Goal: Information Seeking & Learning: Learn about a topic

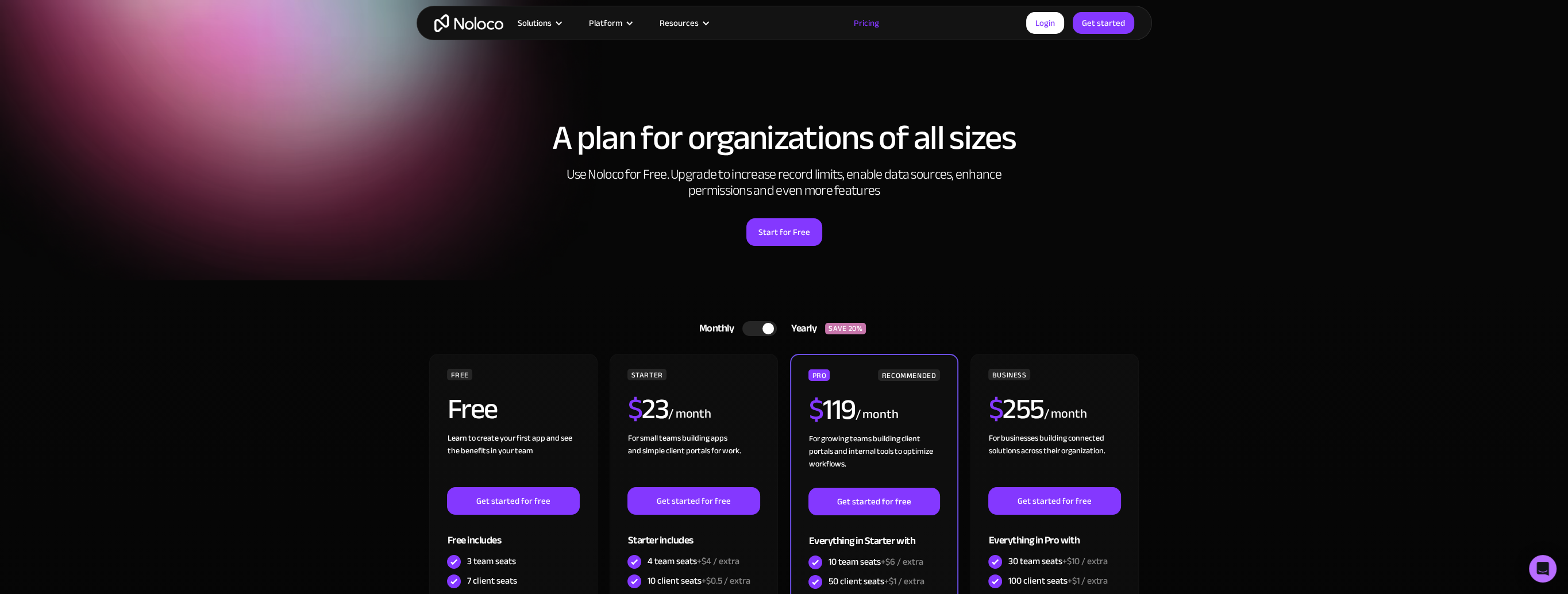
scroll to position [230, 0]
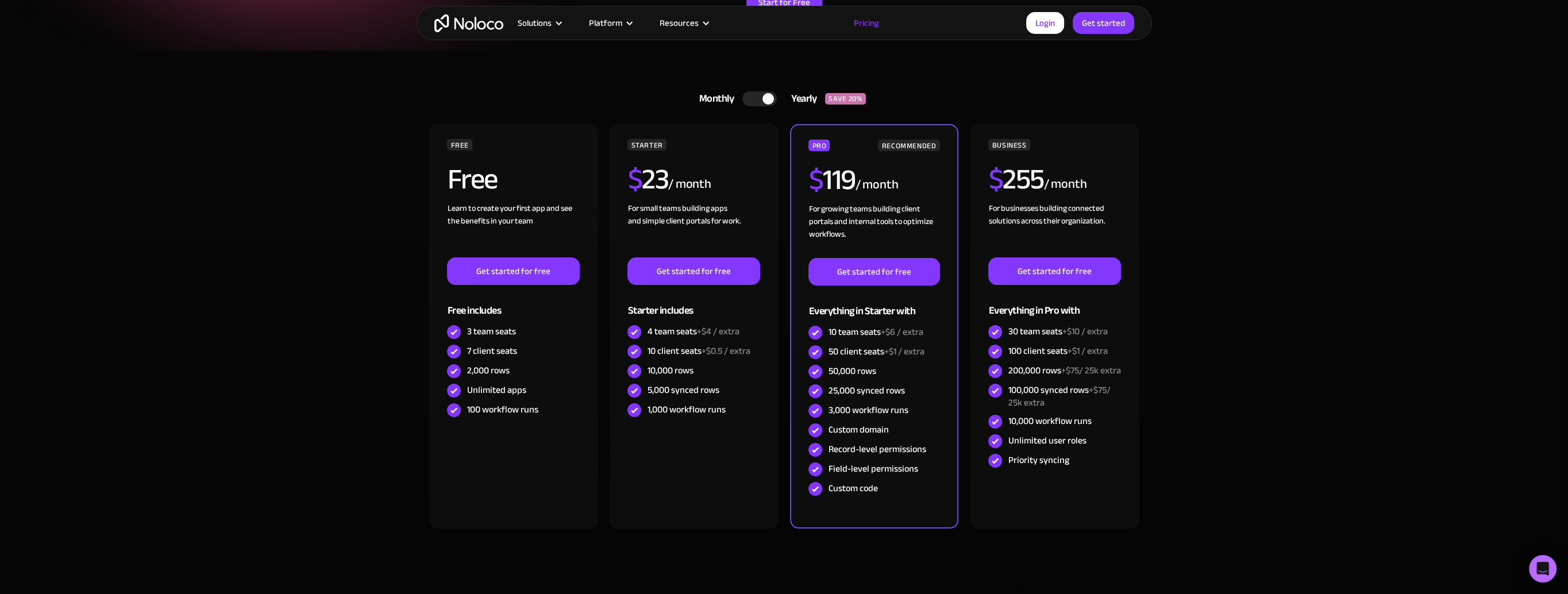
click at [761, 100] on div at bounding box center [760, 99] width 35 height 15
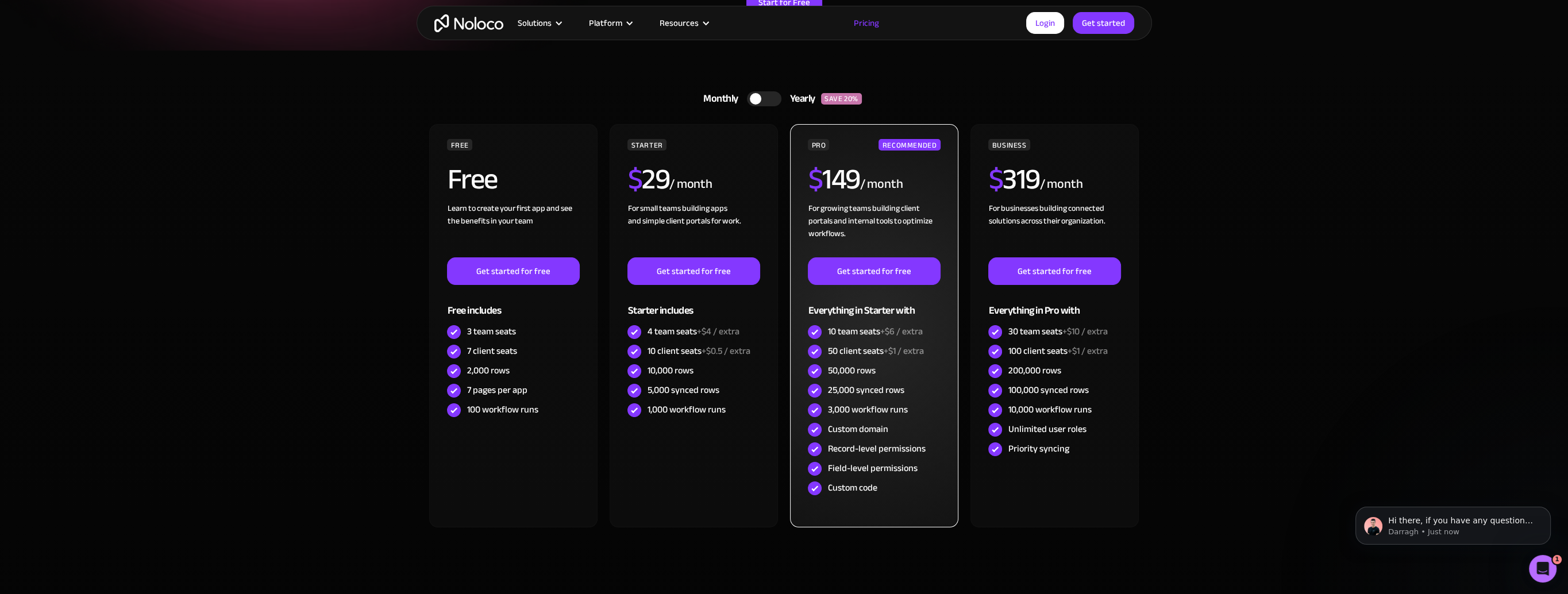
scroll to position [0, 0]
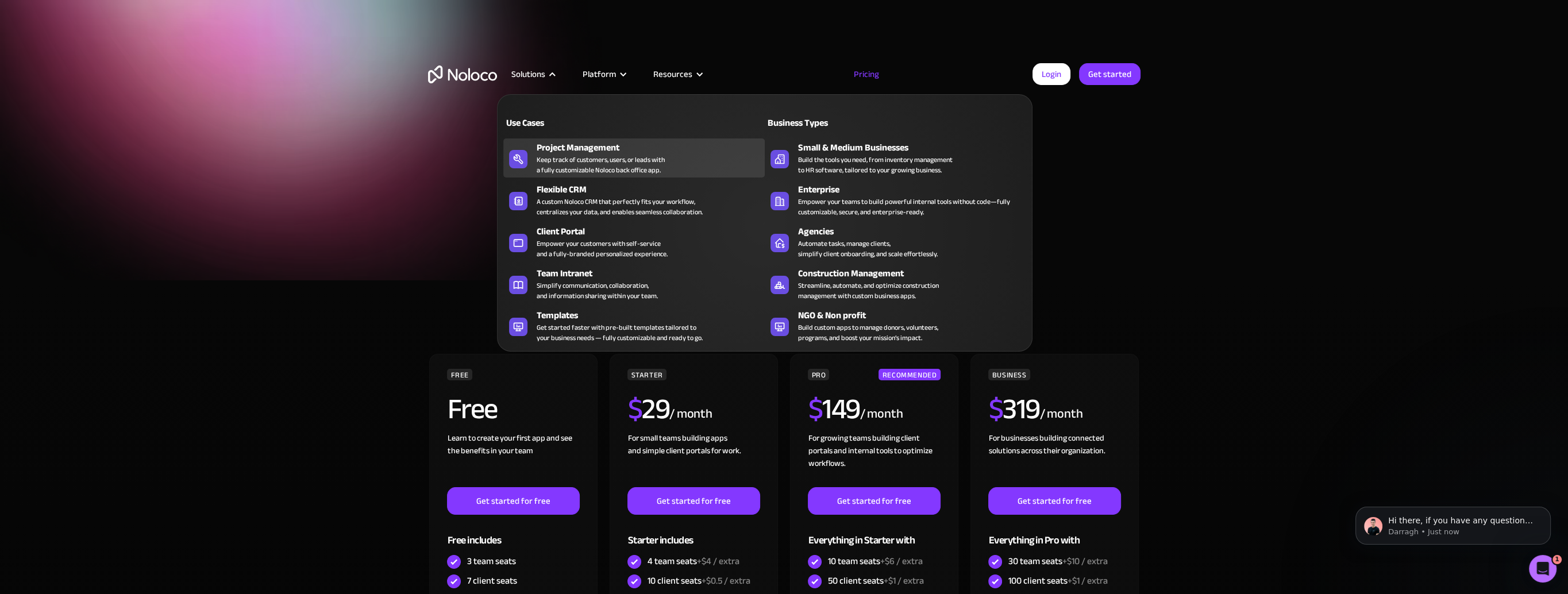
click at [595, 146] on div "Project Management" at bounding box center [653, 148] width 233 height 14
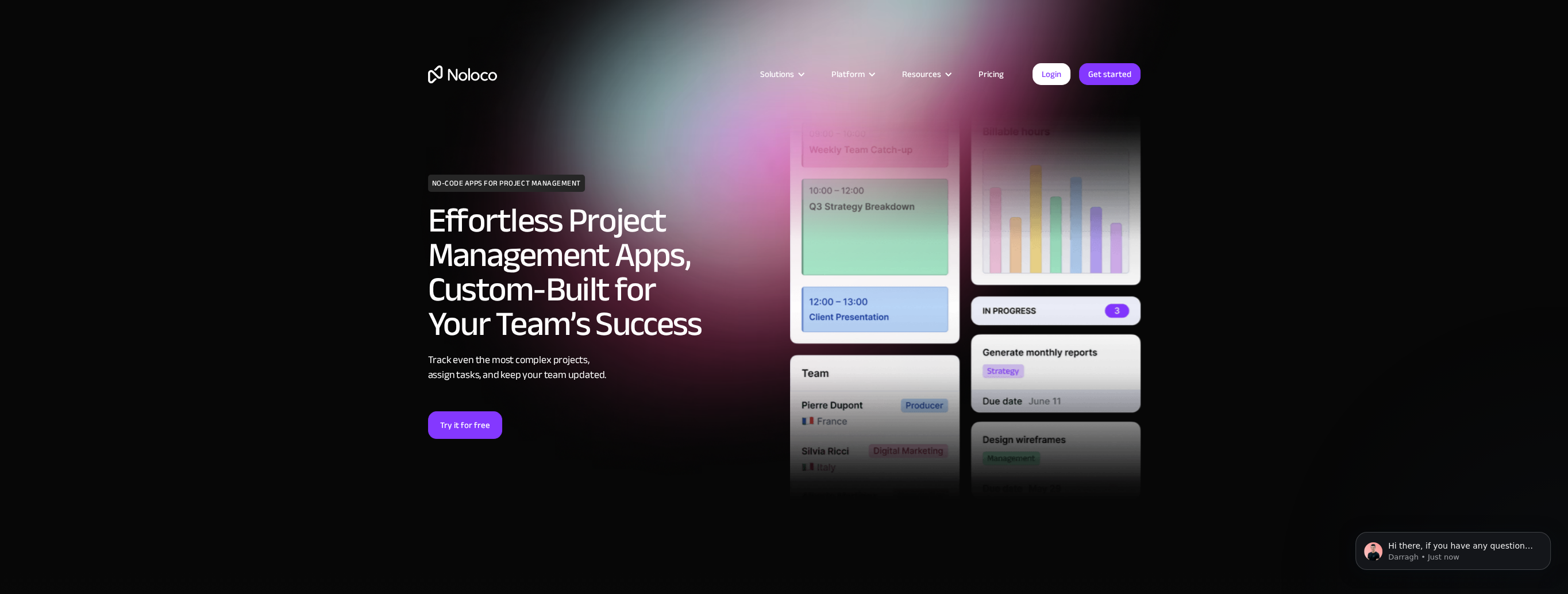
click at [474, 72] on img "home" at bounding box center [462, 75] width 69 height 18
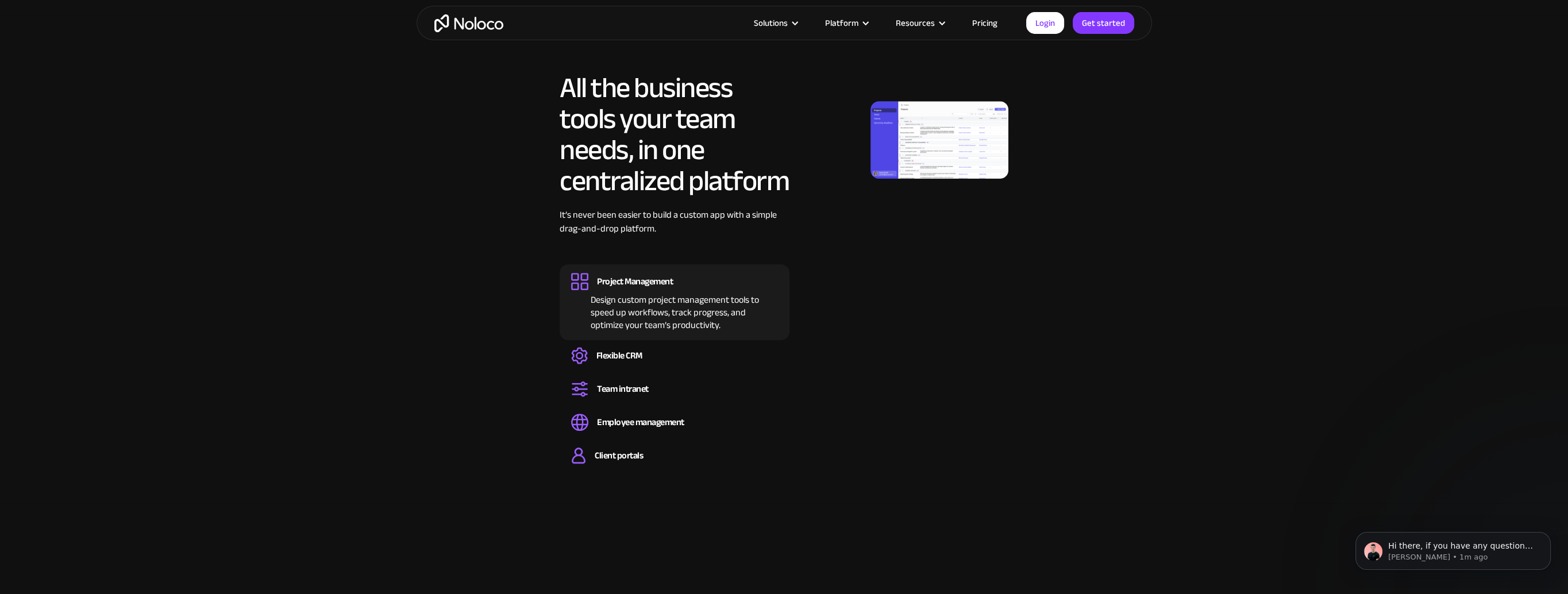
scroll to position [1150, 0]
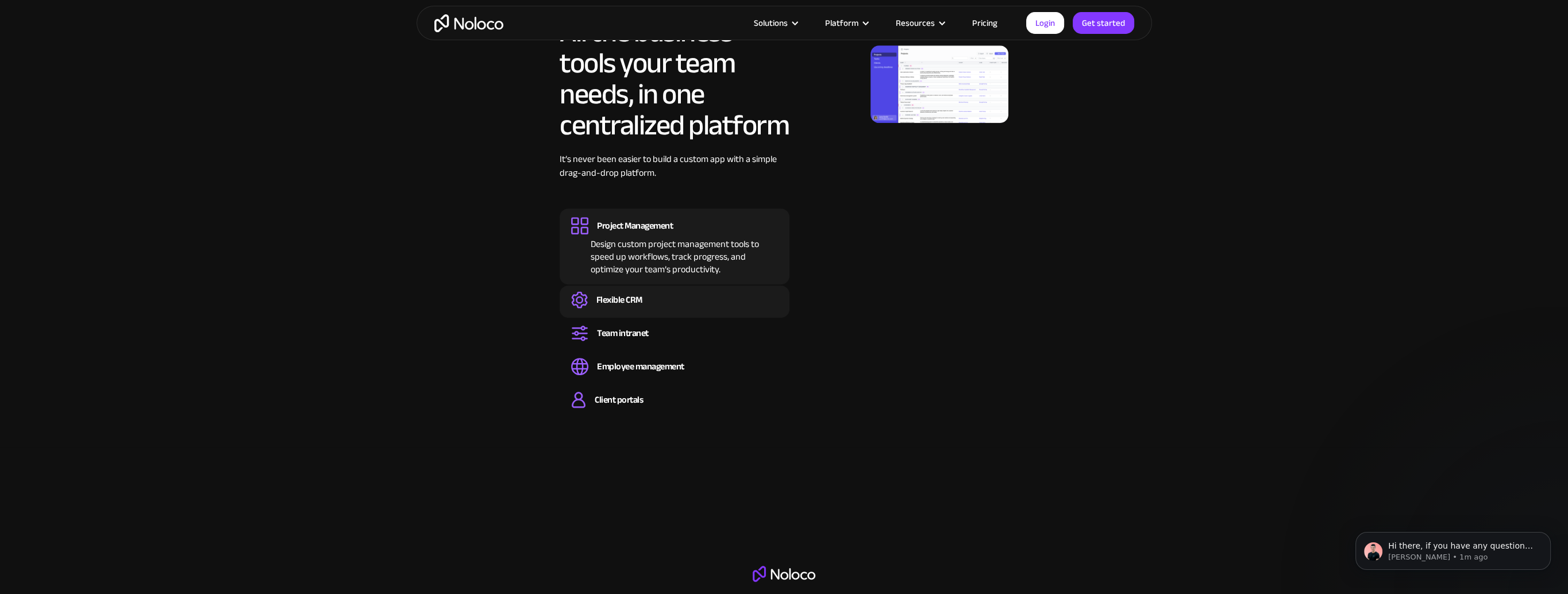
click at [686, 301] on div "Flexible CRM" at bounding box center [675, 300] width 207 height 17
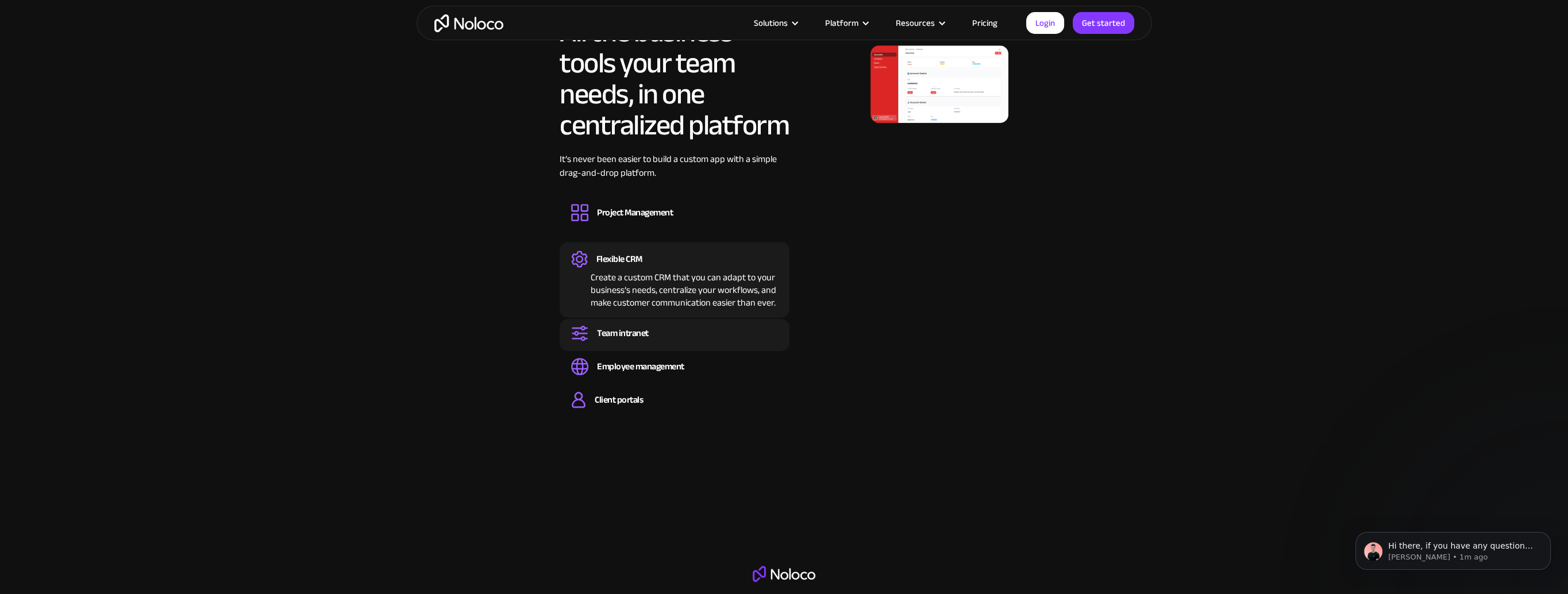
click at [625, 347] on div "Team intranet Set up a central space for your team to collaborate, share inform…" at bounding box center [675, 335] width 230 height 32
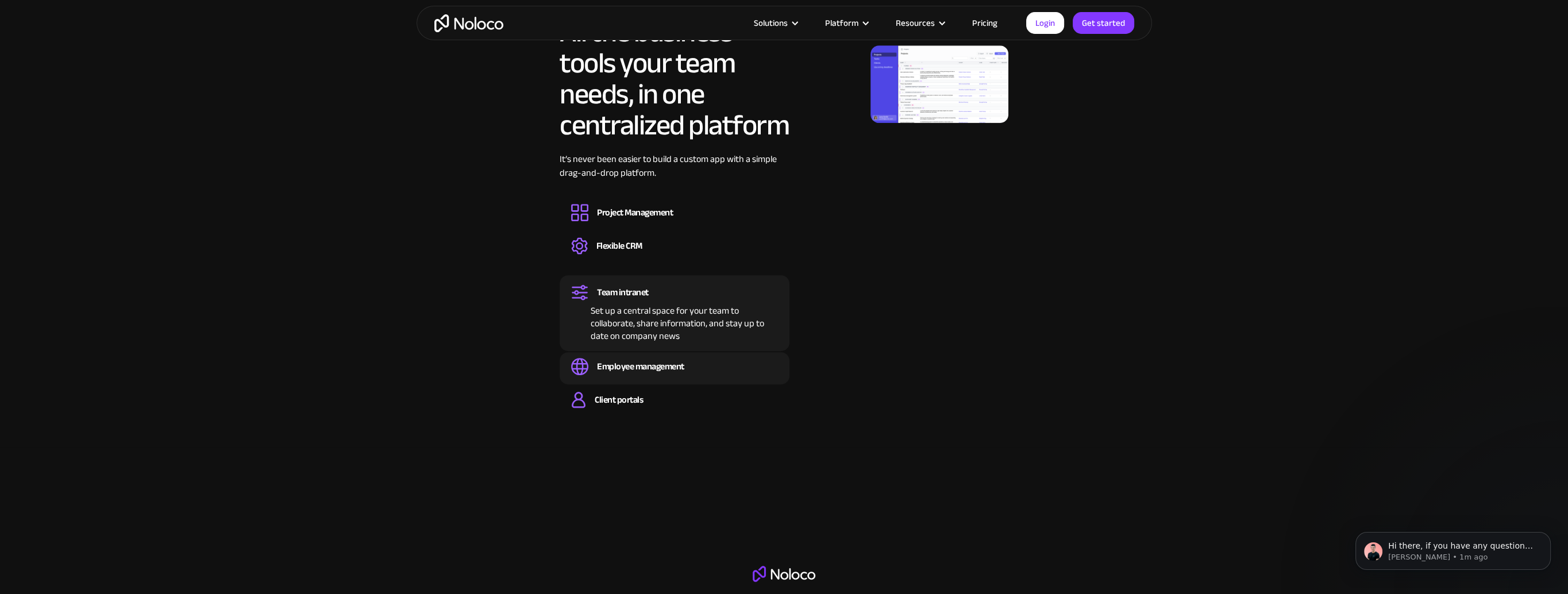
click at [676, 377] on div "Easily manage employee information, track performance, and handle HR tasks from…" at bounding box center [675, 377] width 207 height 4
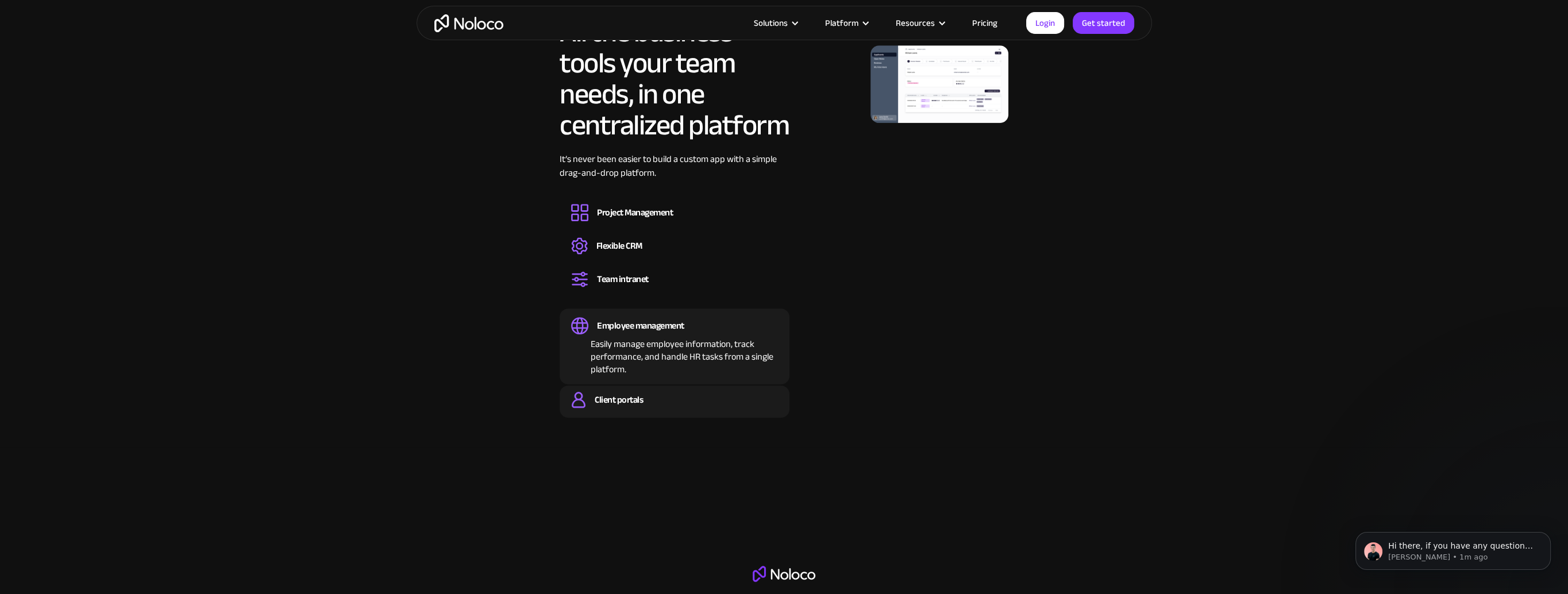
click at [621, 394] on div "Client portals" at bounding box center [619, 400] width 48 height 13
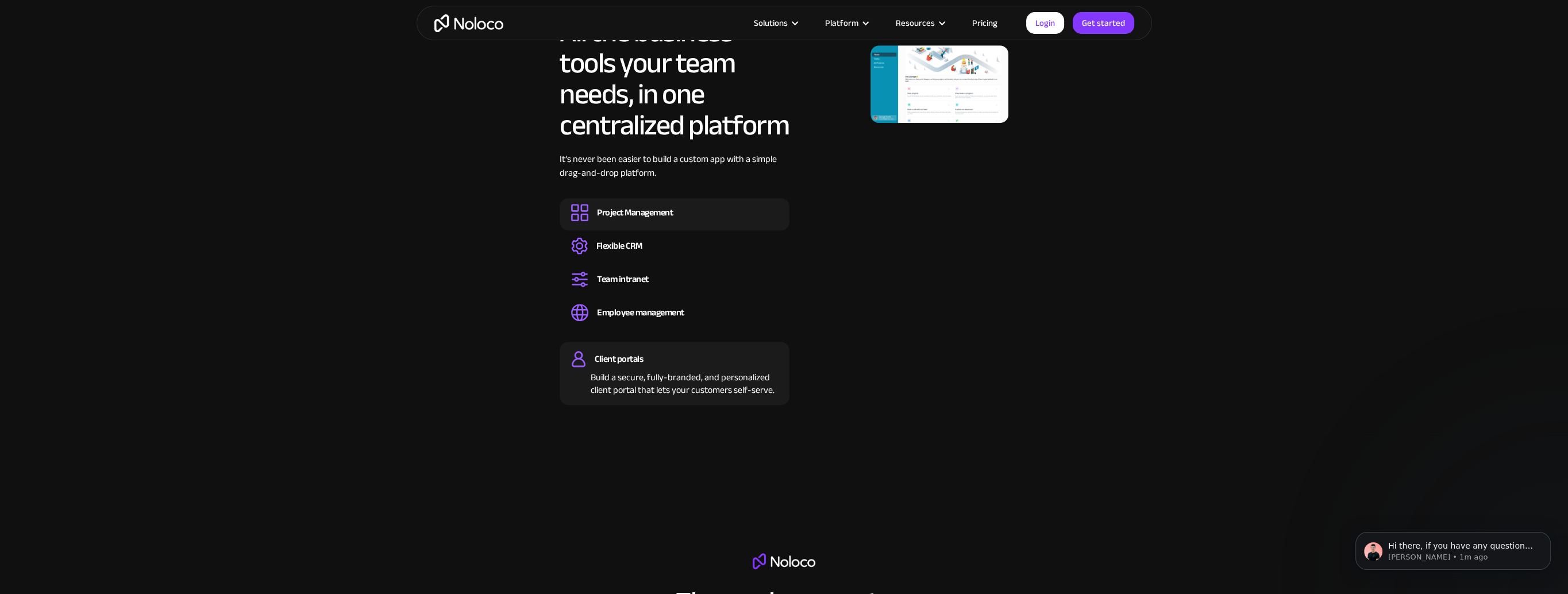
click at [640, 211] on div "Project Management" at bounding box center [635, 212] width 76 height 13
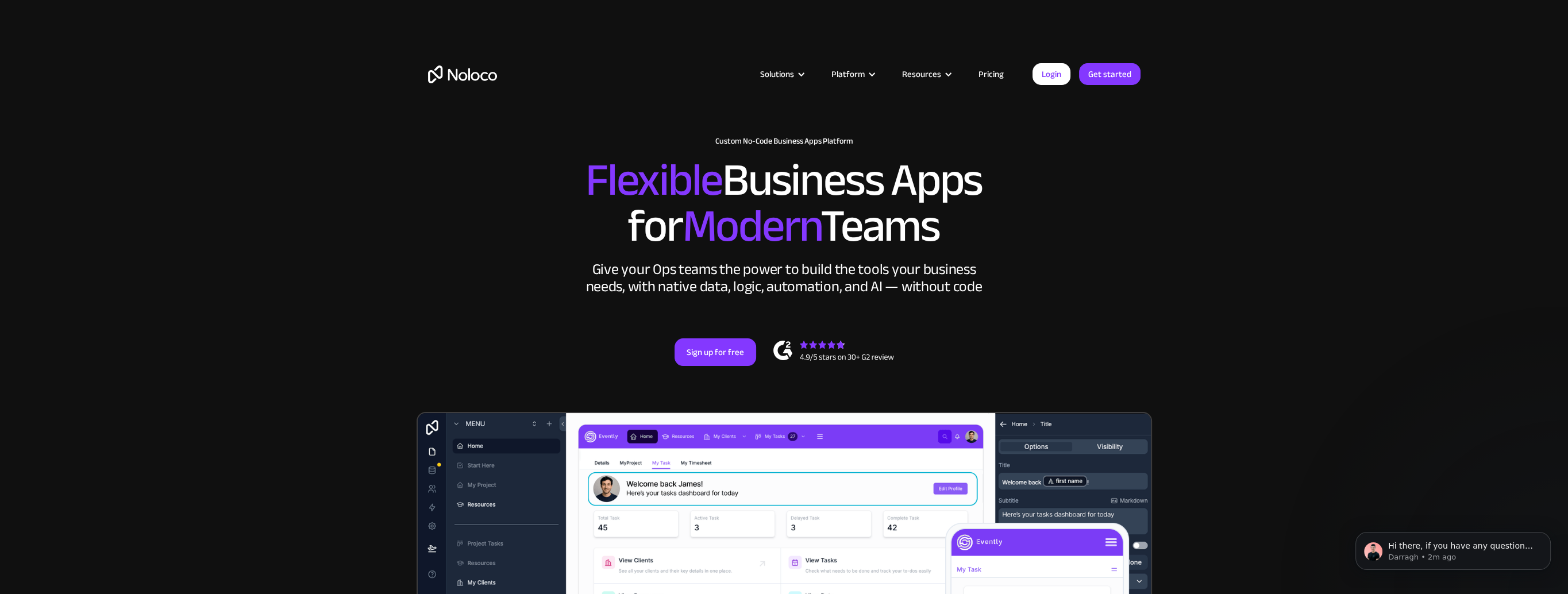
scroll to position [0, 0]
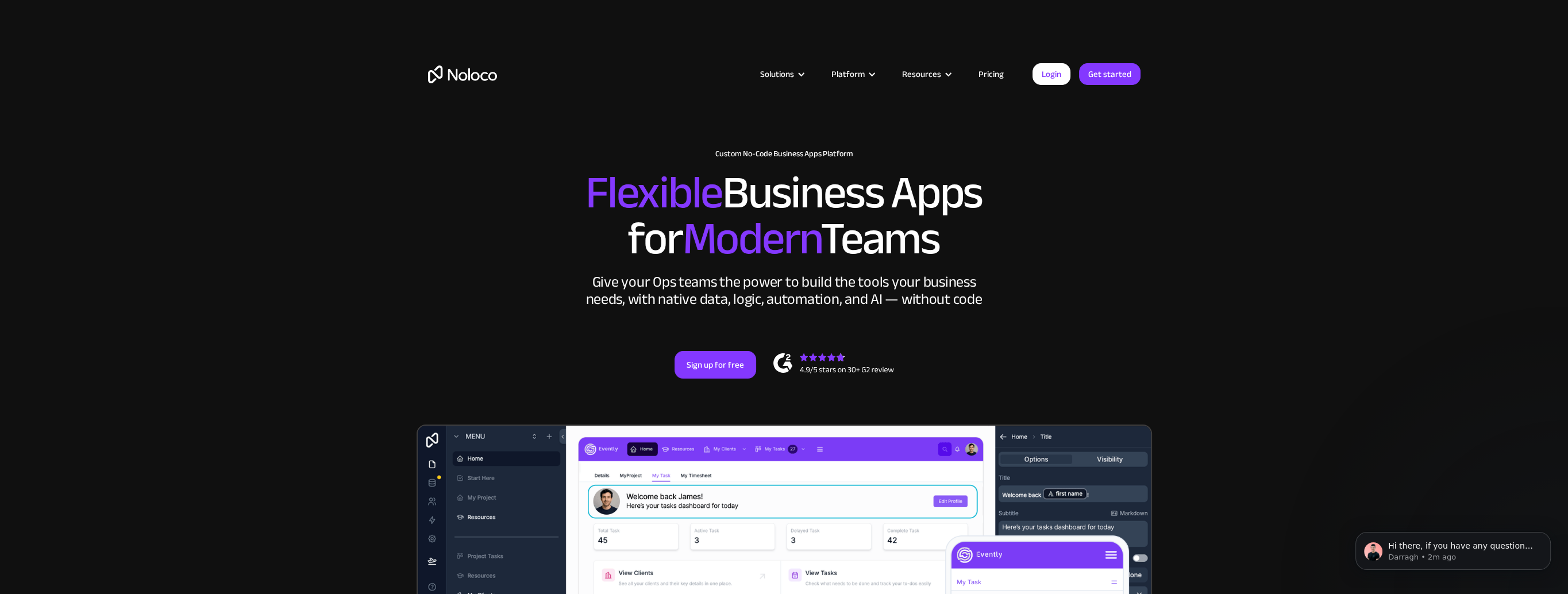
click at [990, 81] on link "Pricing" at bounding box center [992, 74] width 54 height 15
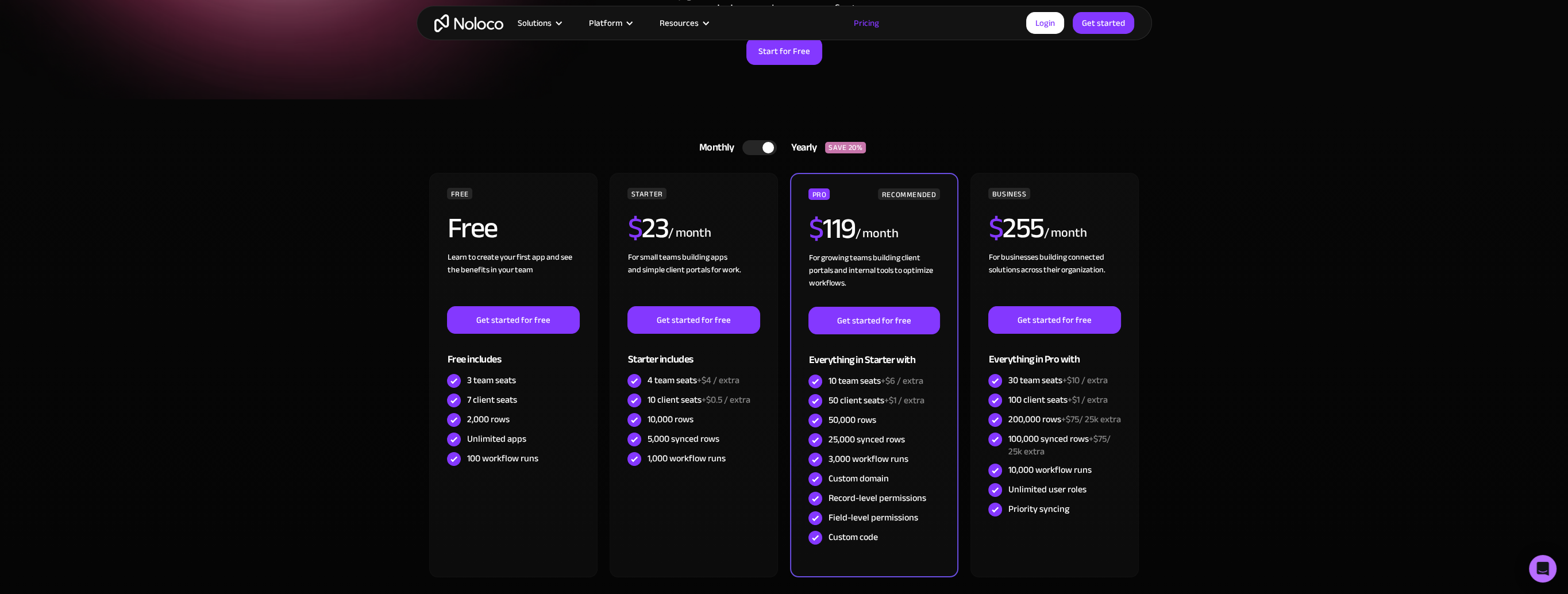
scroll to position [230, 0]
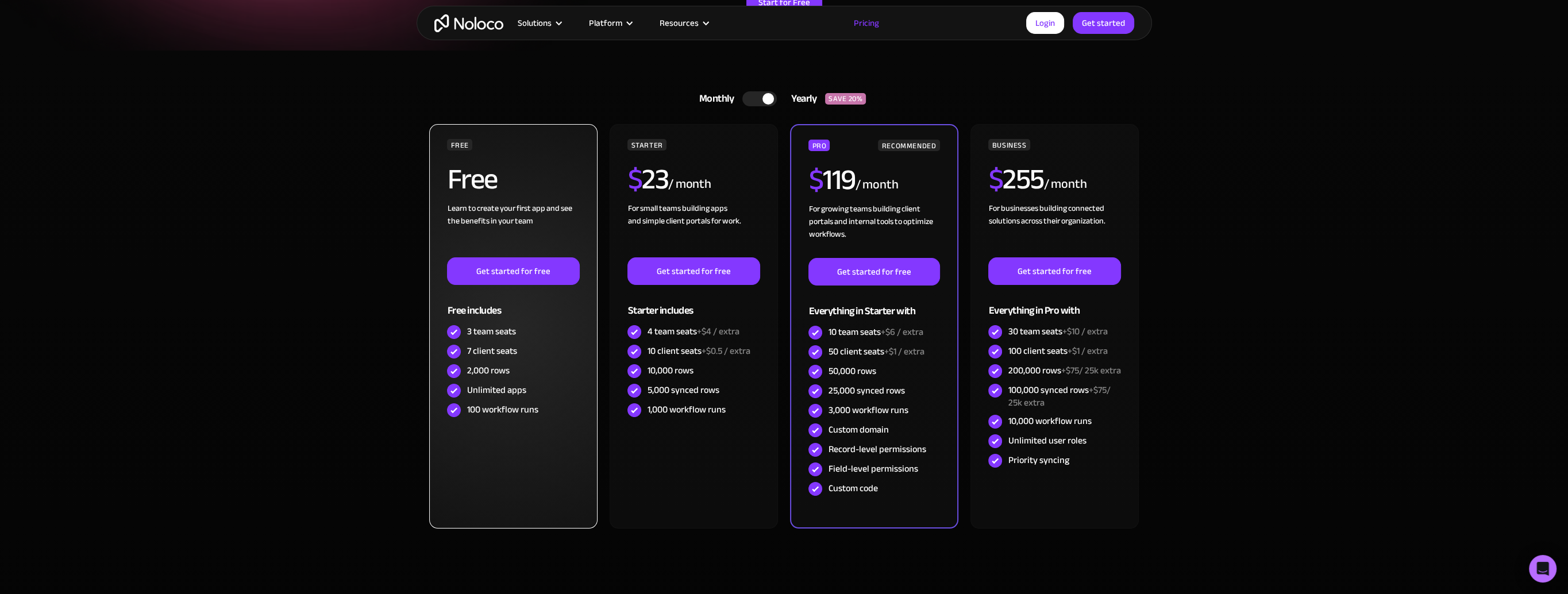
click at [515, 426] on div "FREE Free Learn to create your first app and see the benefits in your team ‍ Ge…" at bounding box center [513, 326] width 168 height 405
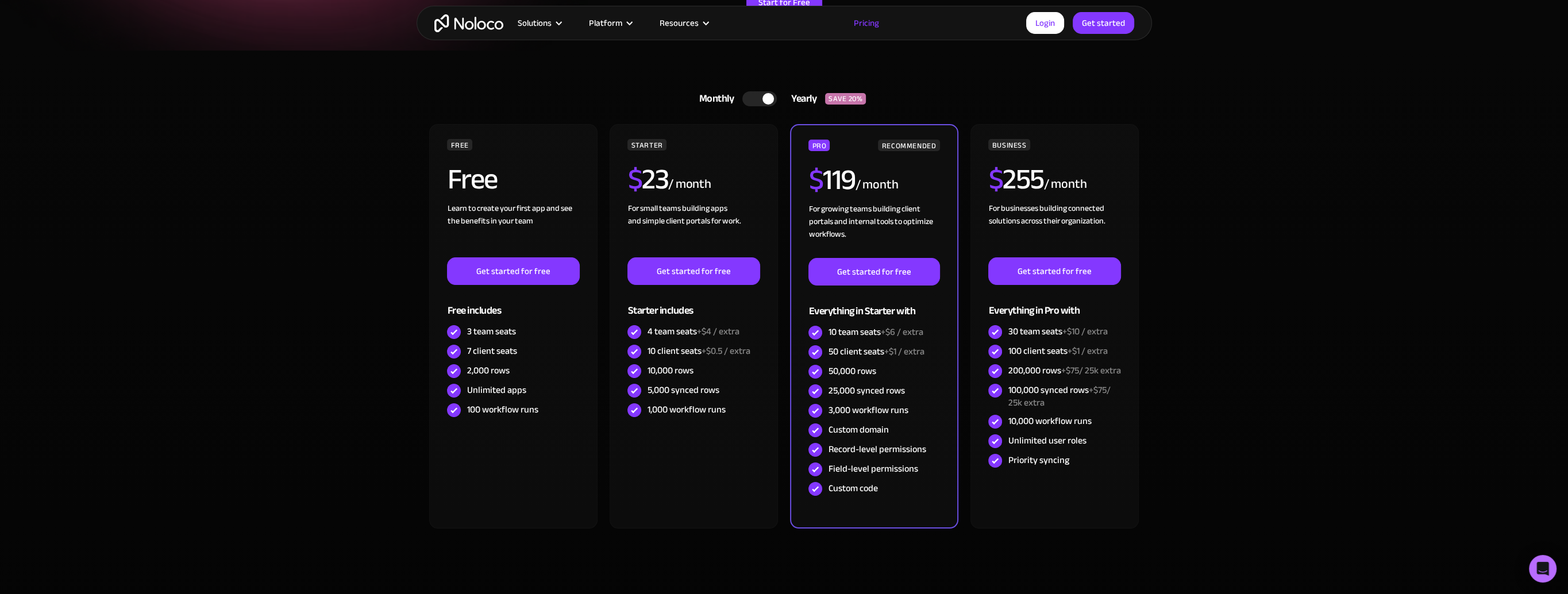
click at [755, 99] on div at bounding box center [760, 99] width 35 height 15
